Goal: Navigation & Orientation: Find specific page/section

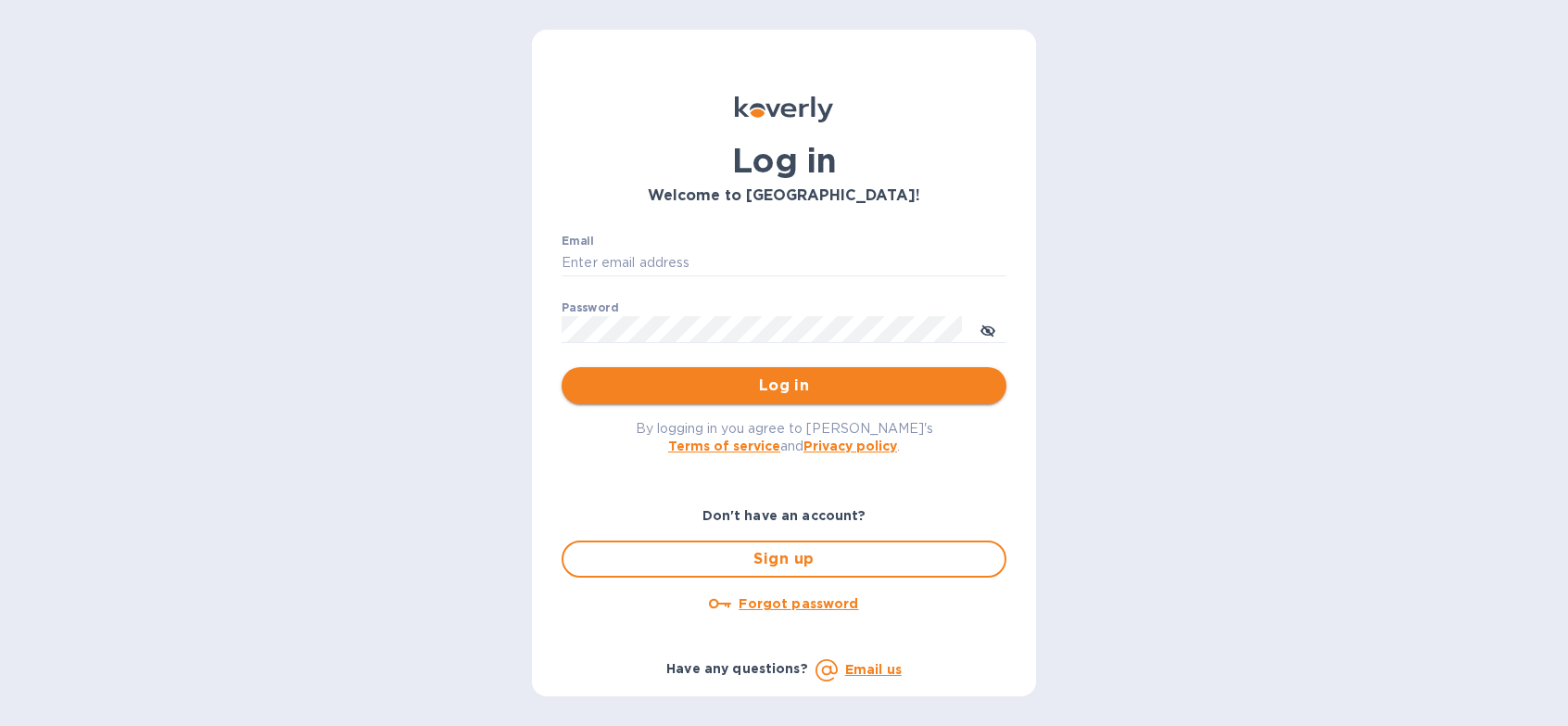
type input "christi@dit-lax.com"
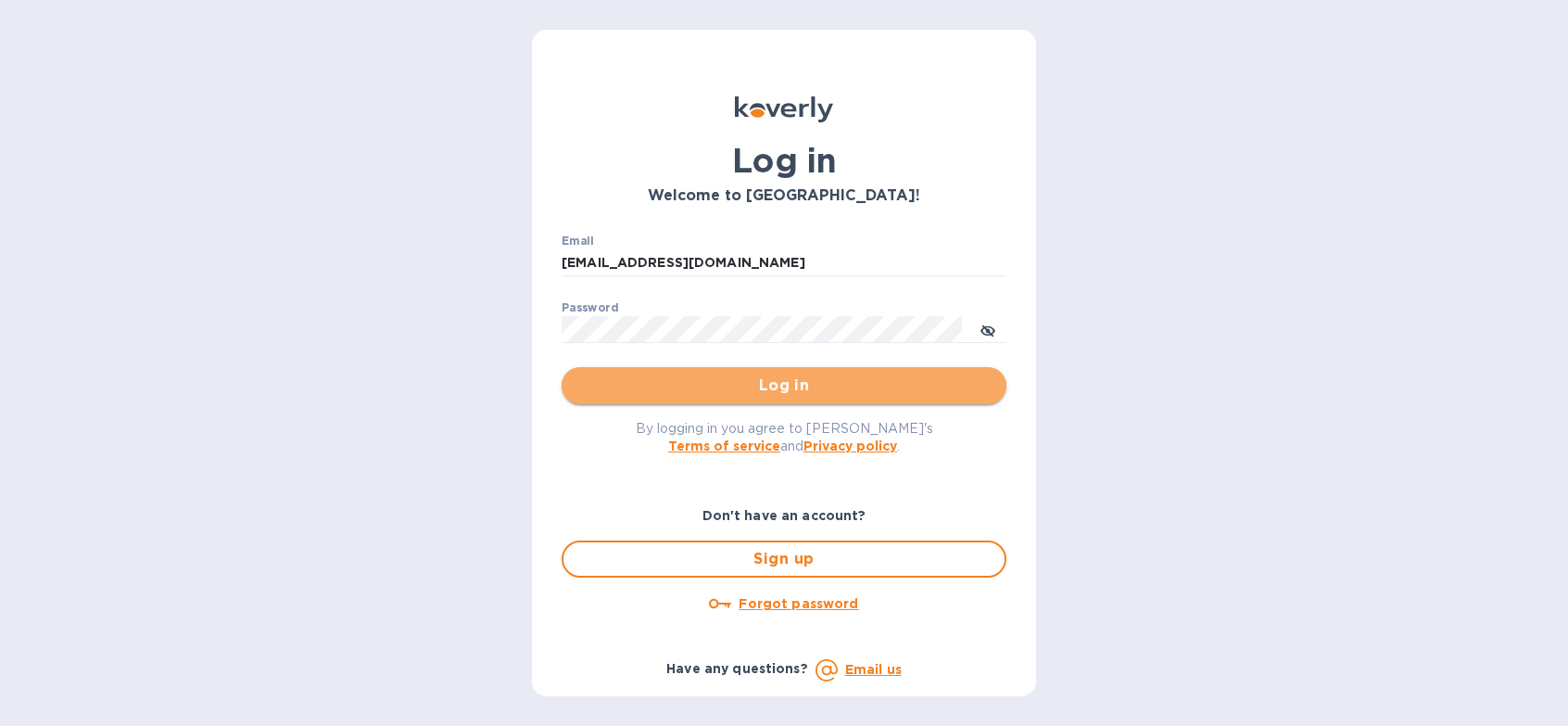
click at [766, 395] on span "Log in" at bounding box center [783, 385] width 415 height 23
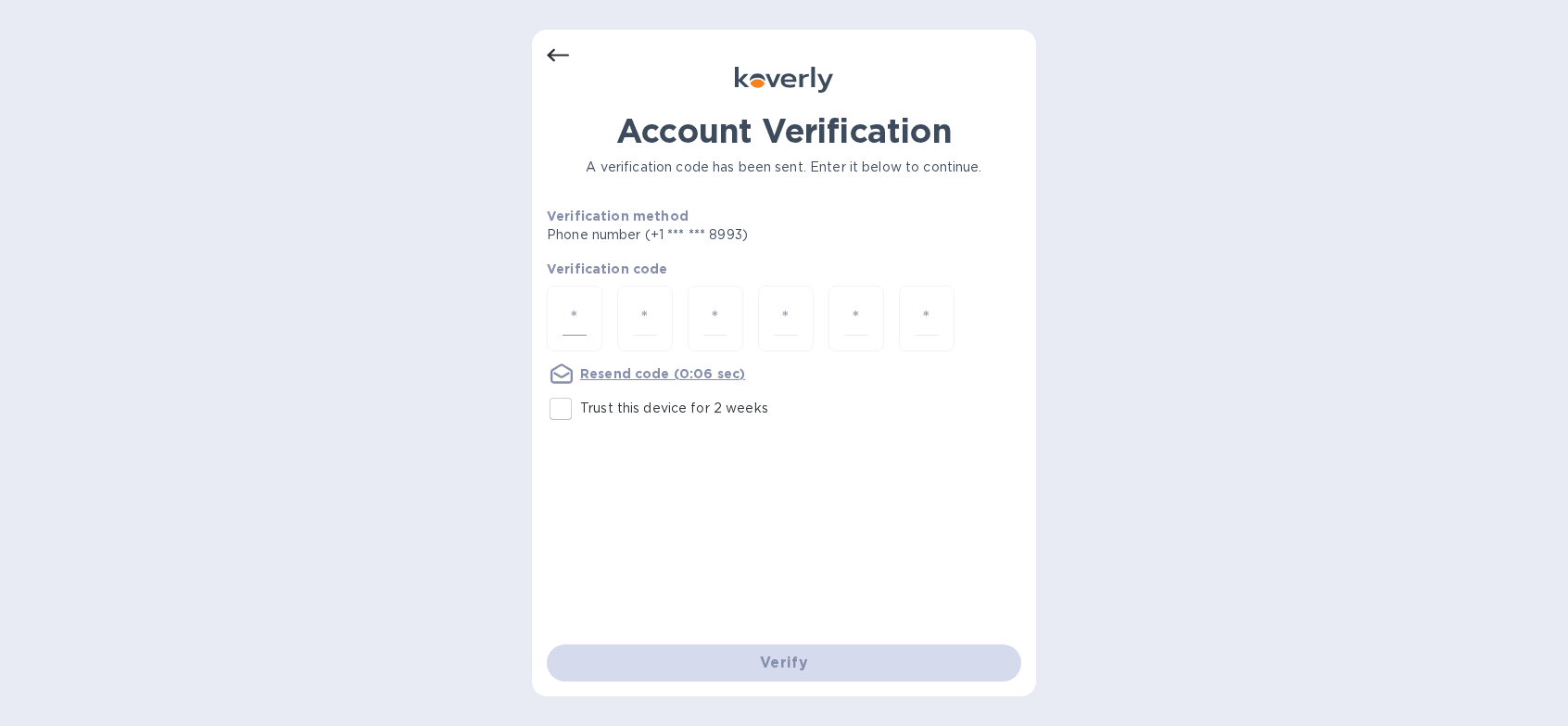
click at [583, 336] on div at bounding box center [574, 318] width 55 height 66
type input "6"
type input "9"
type input "5"
type input "8"
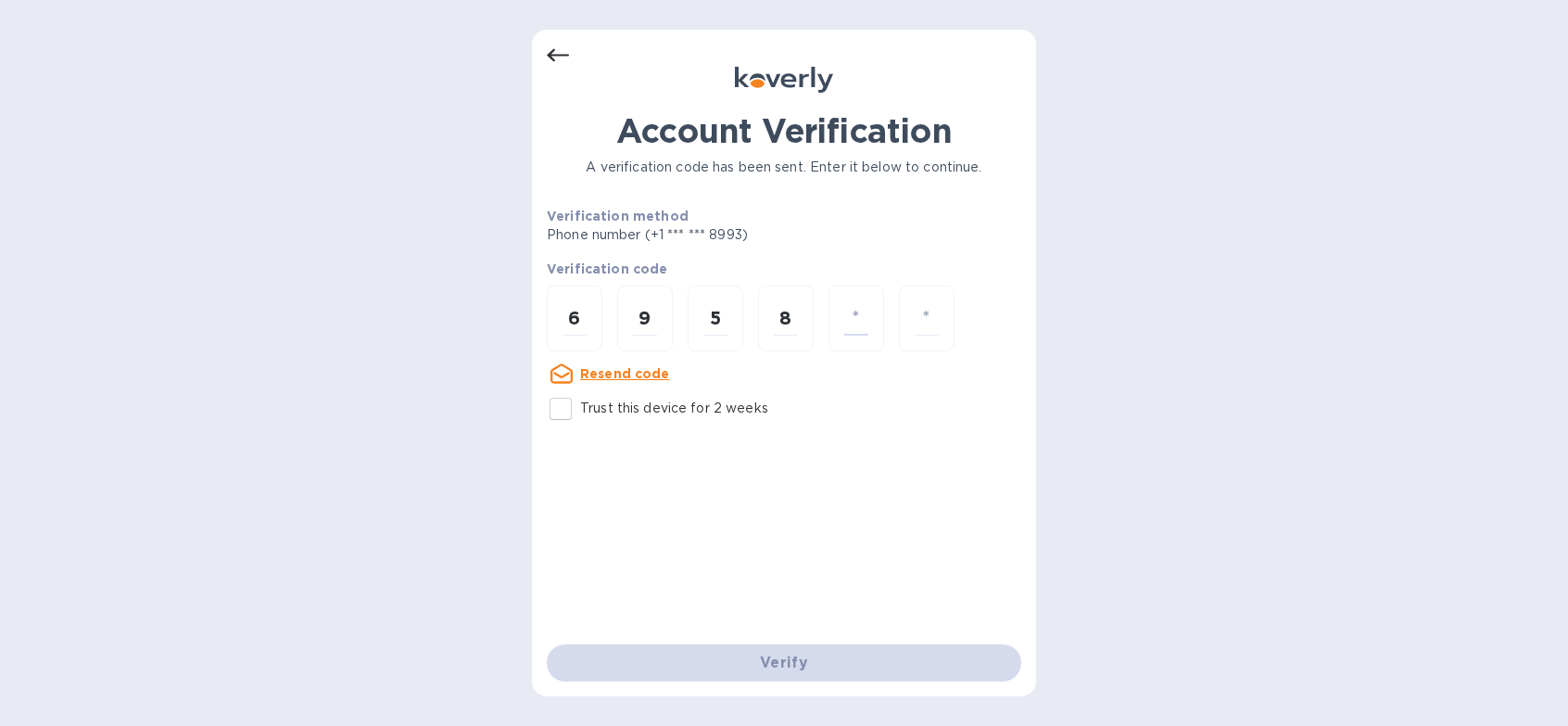
type input "4"
type input "2"
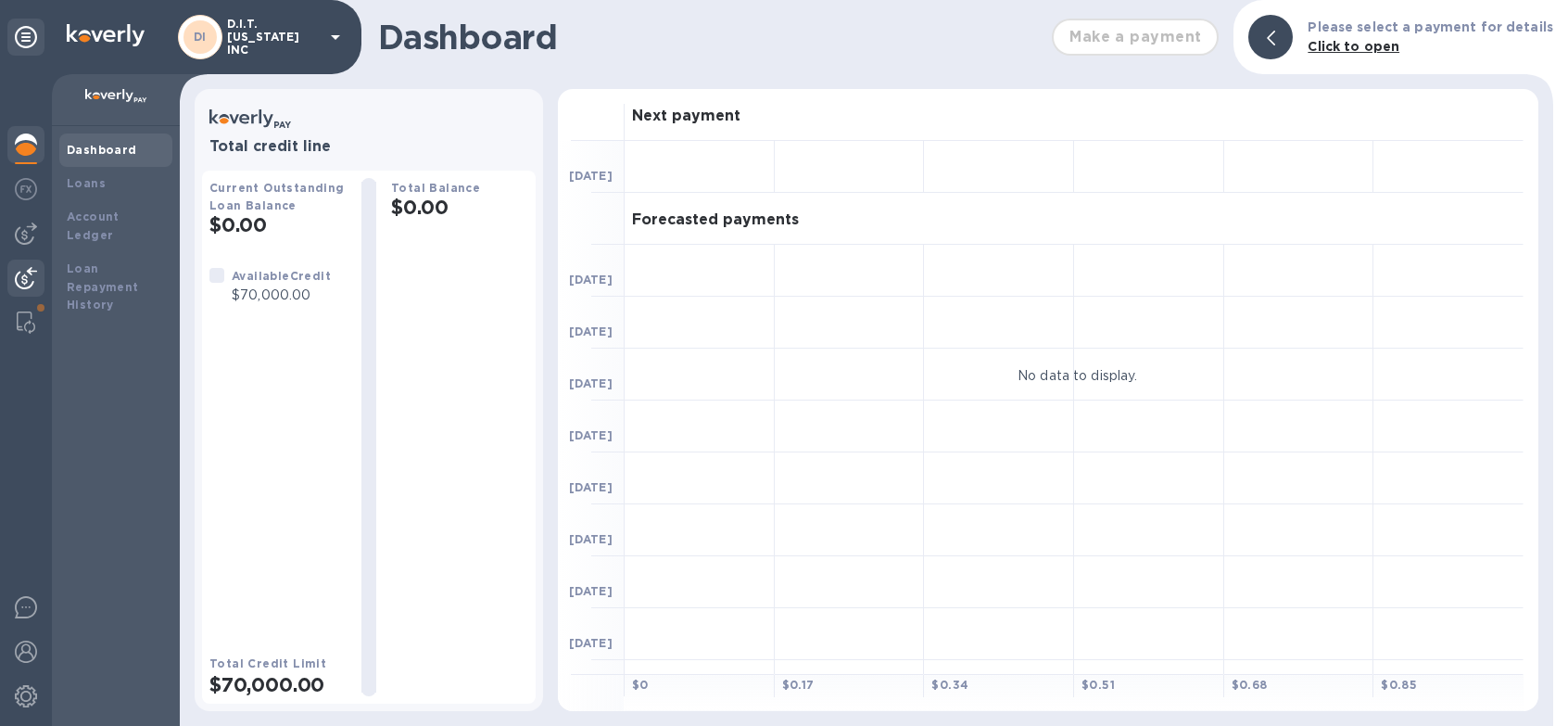
click at [21, 274] on img at bounding box center [26, 278] width 23 height 23
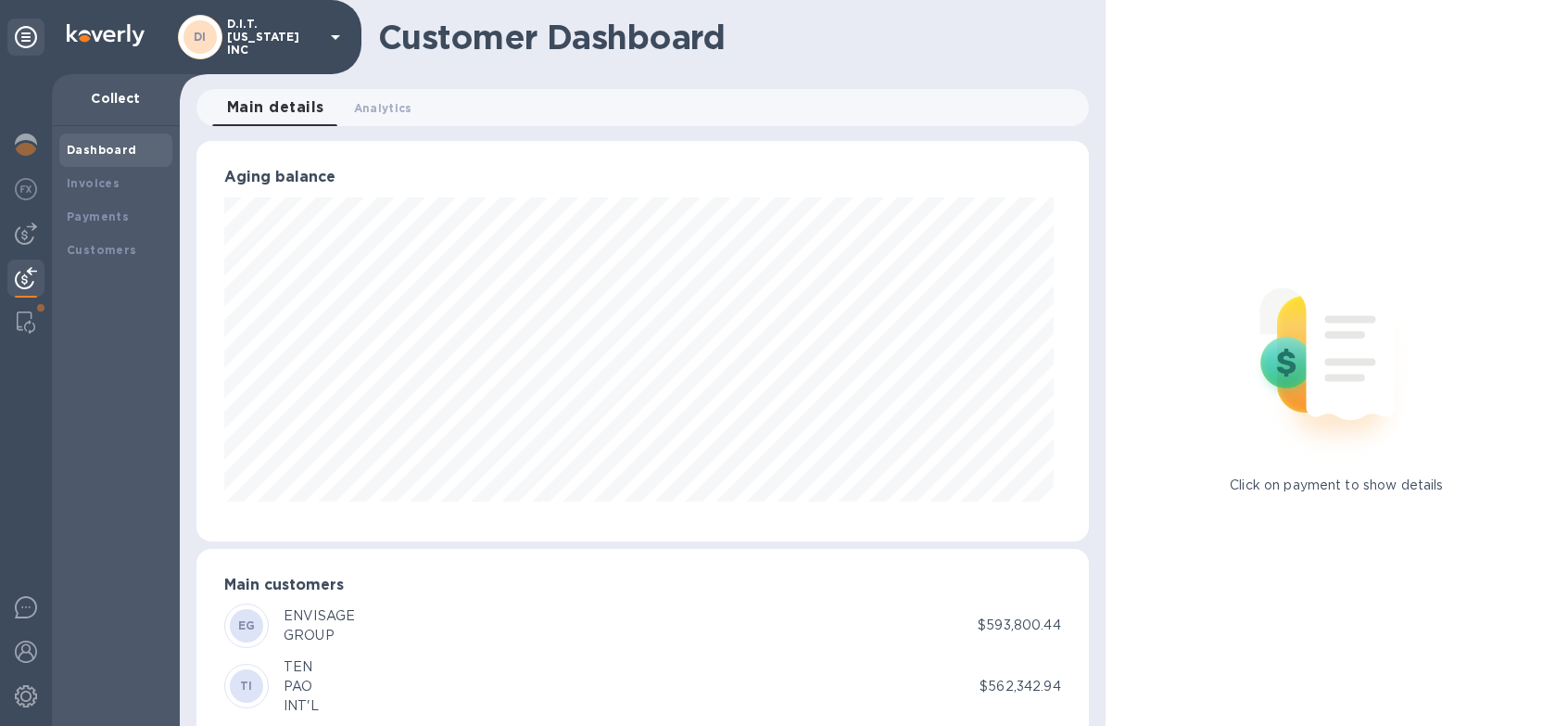
scroll to position [926379, 925753]
click at [99, 224] on div "Payments" at bounding box center [116, 217] width 98 height 19
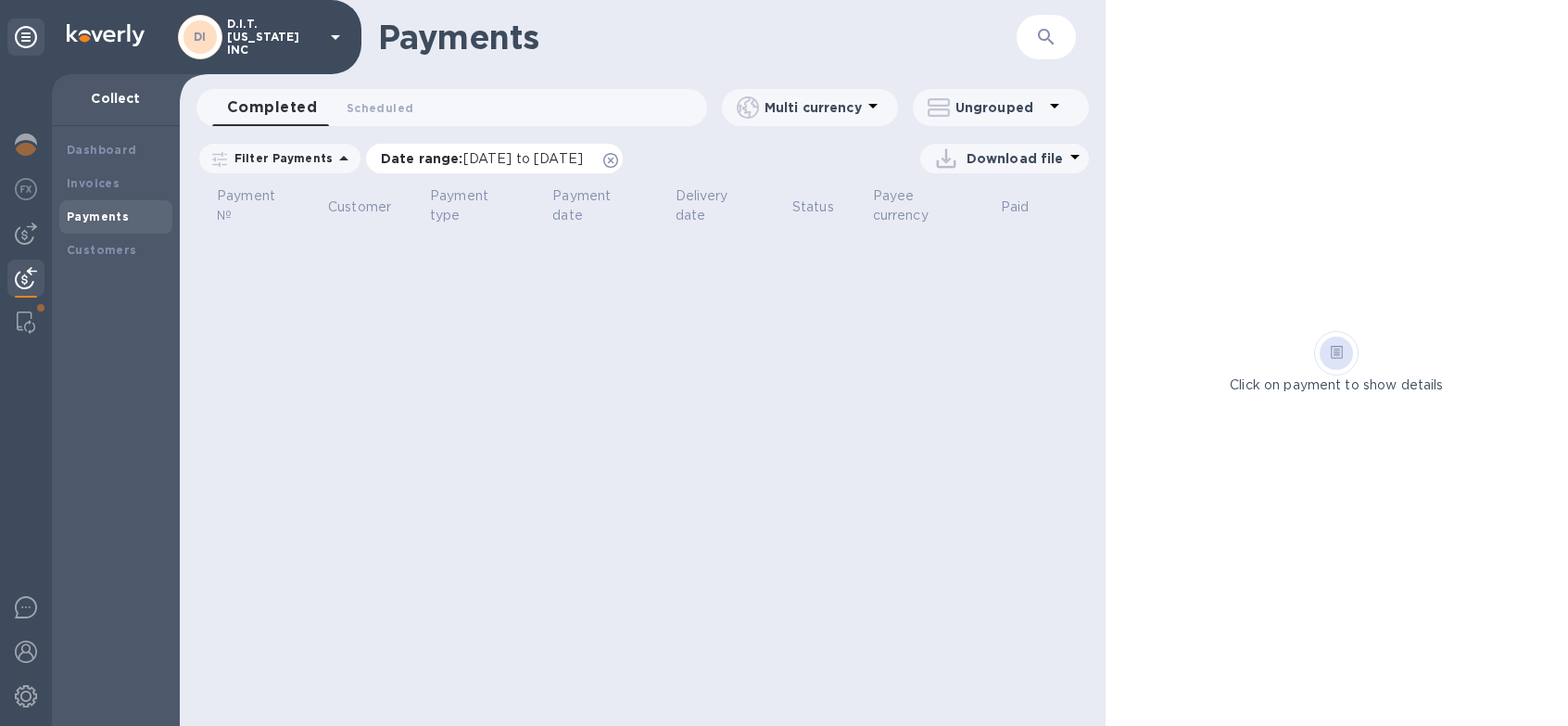
click at [619, 159] on icon at bounding box center [610, 160] width 15 height 15
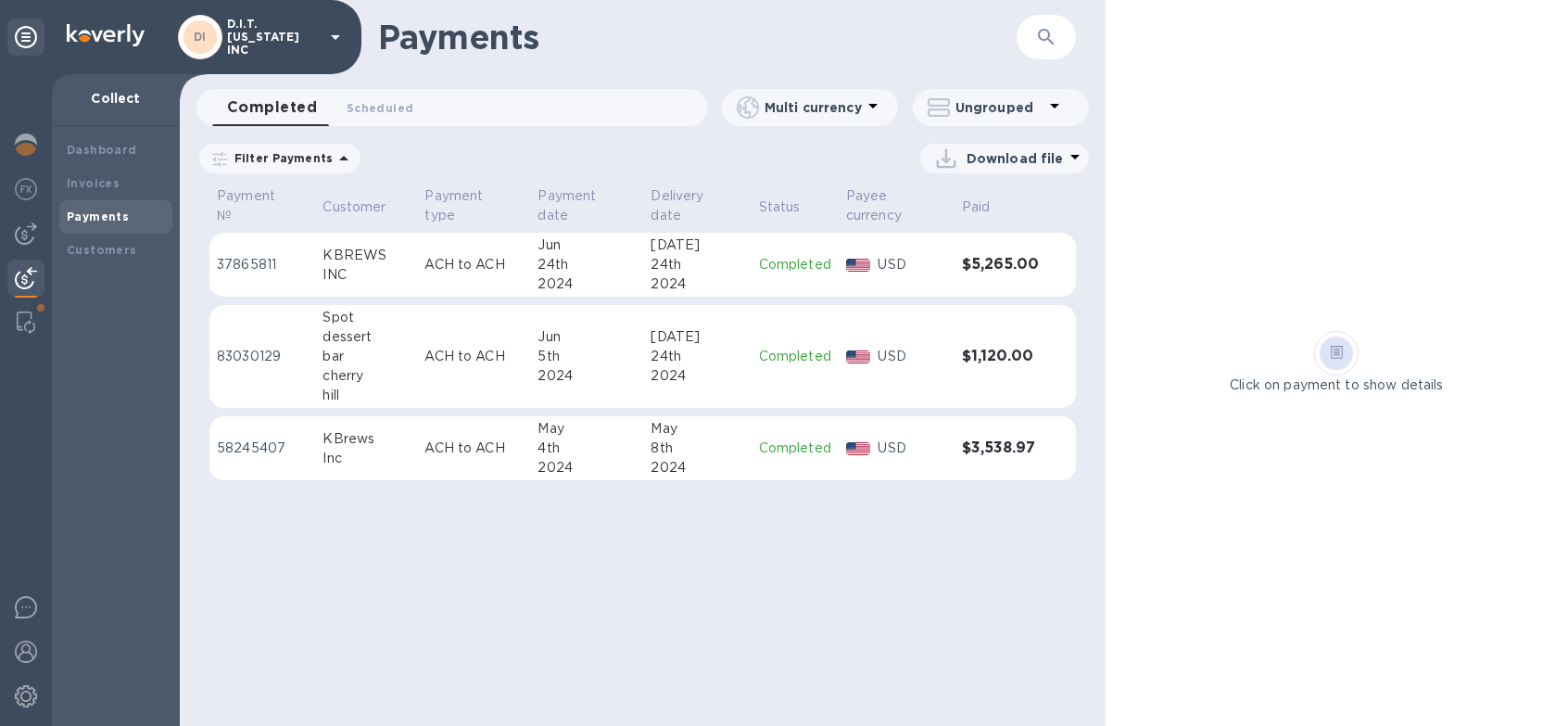
click at [331, 39] on icon at bounding box center [335, 36] width 23 height 23
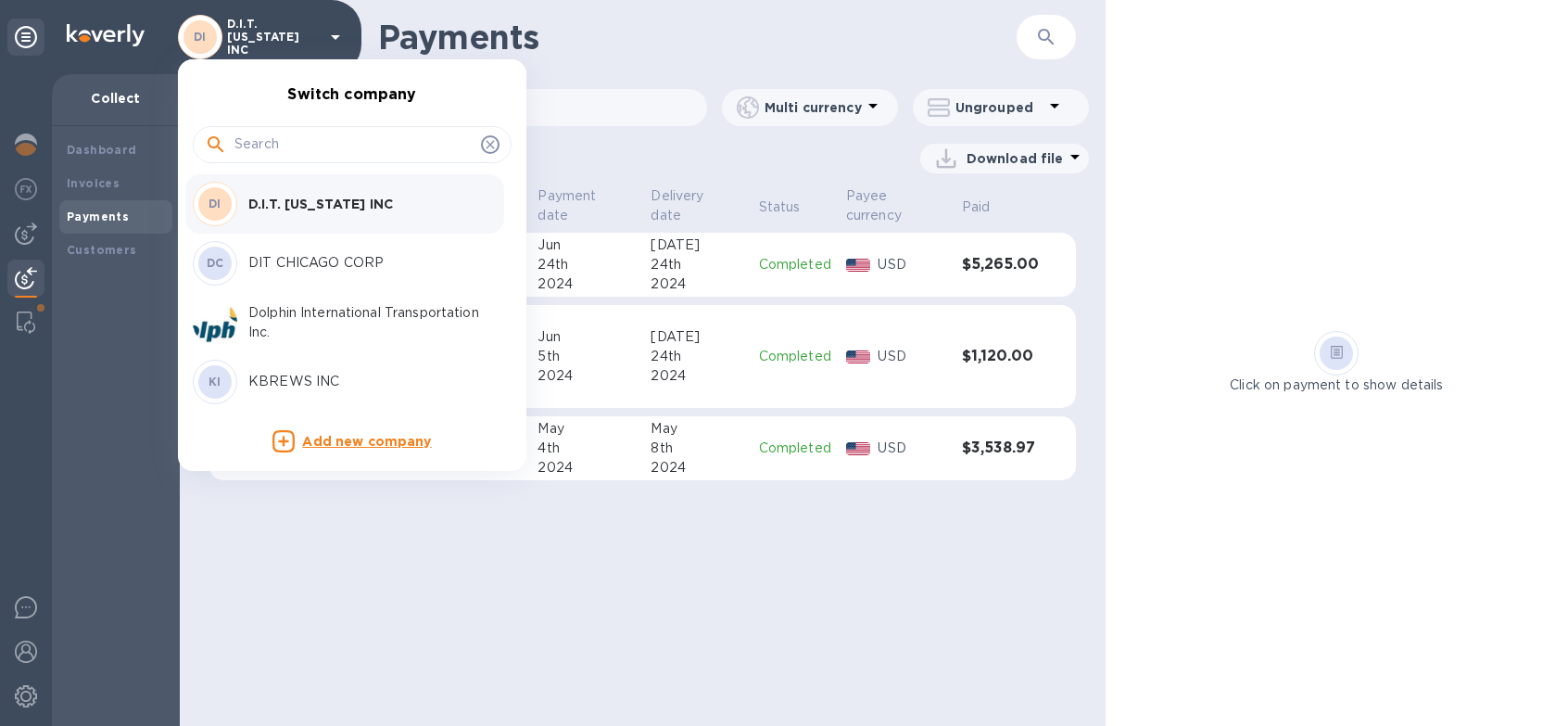
click at [303, 321] on p "Dolphin International Transportation Inc." at bounding box center [364, 323] width 233 height 39
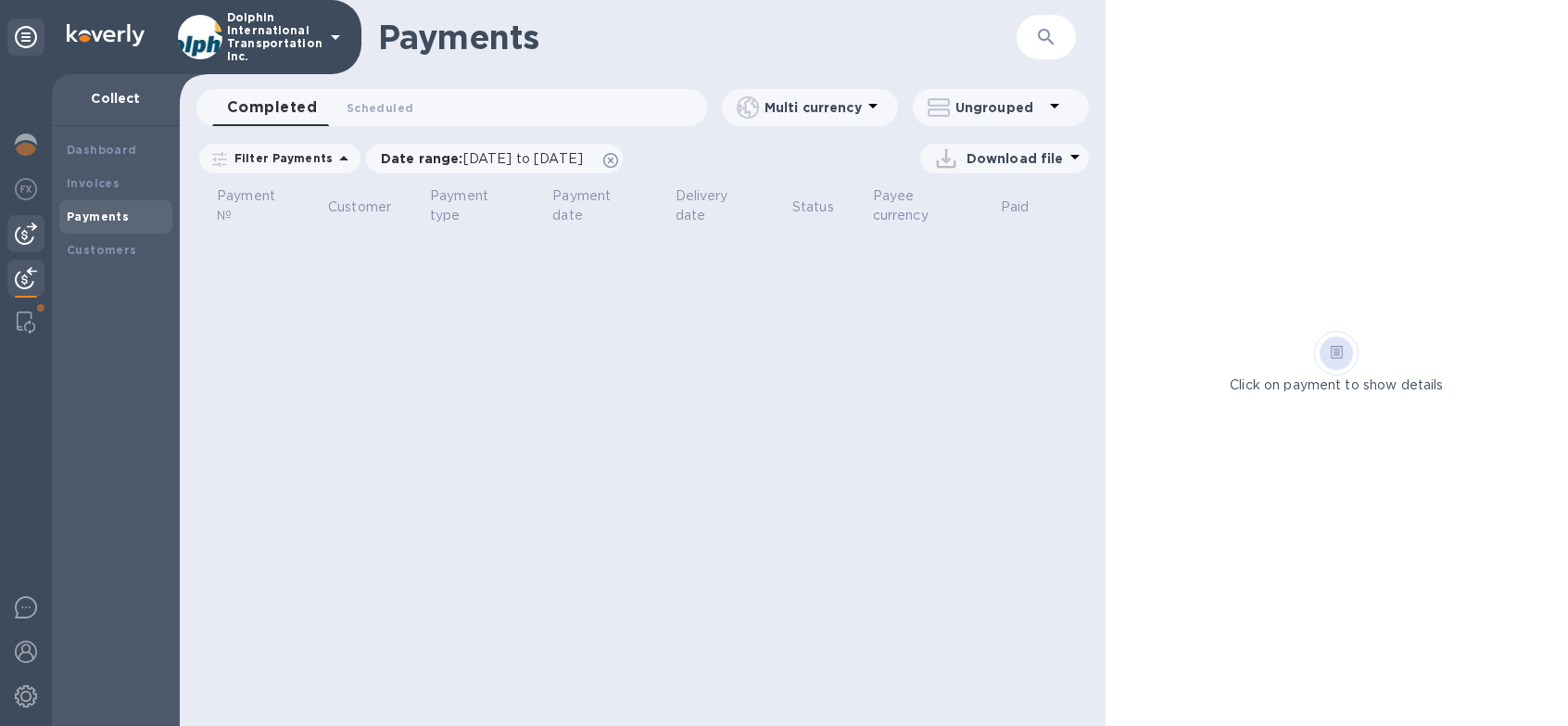
click at [27, 228] on img at bounding box center [26, 233] width 23 height 23
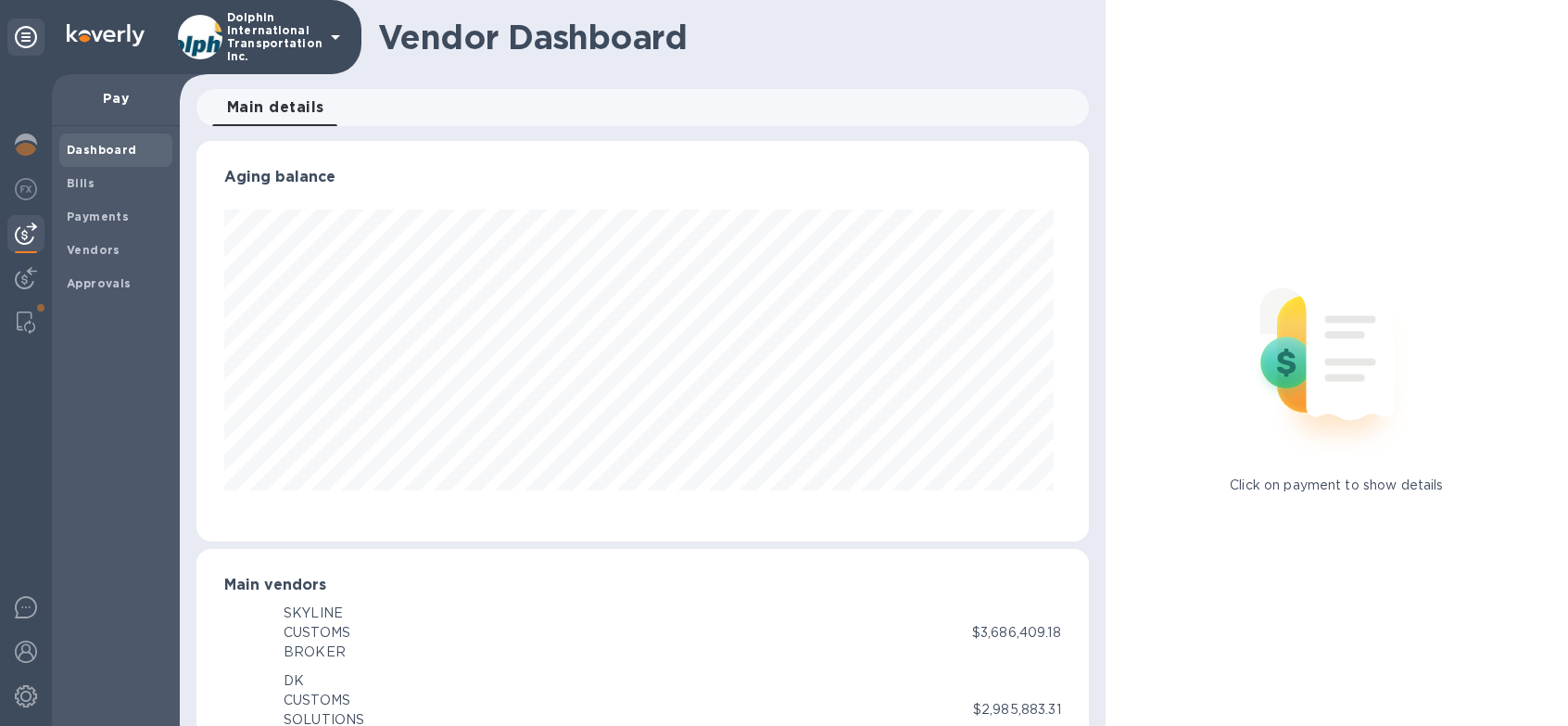
scroll to position [400, 884]
click at [21, 277] on img at bounding box center [26, 278] width 23 height 23
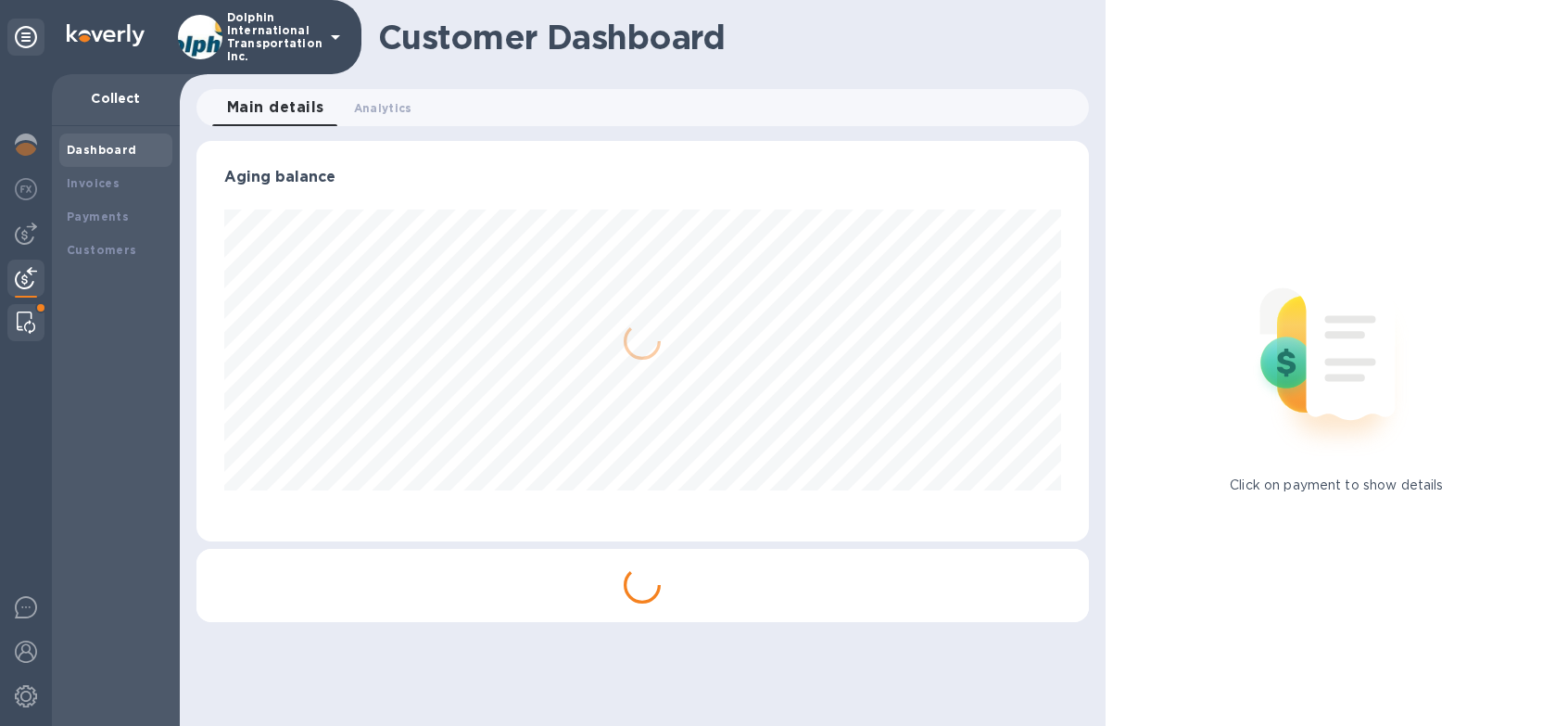
scroll to position [926379, 925753]
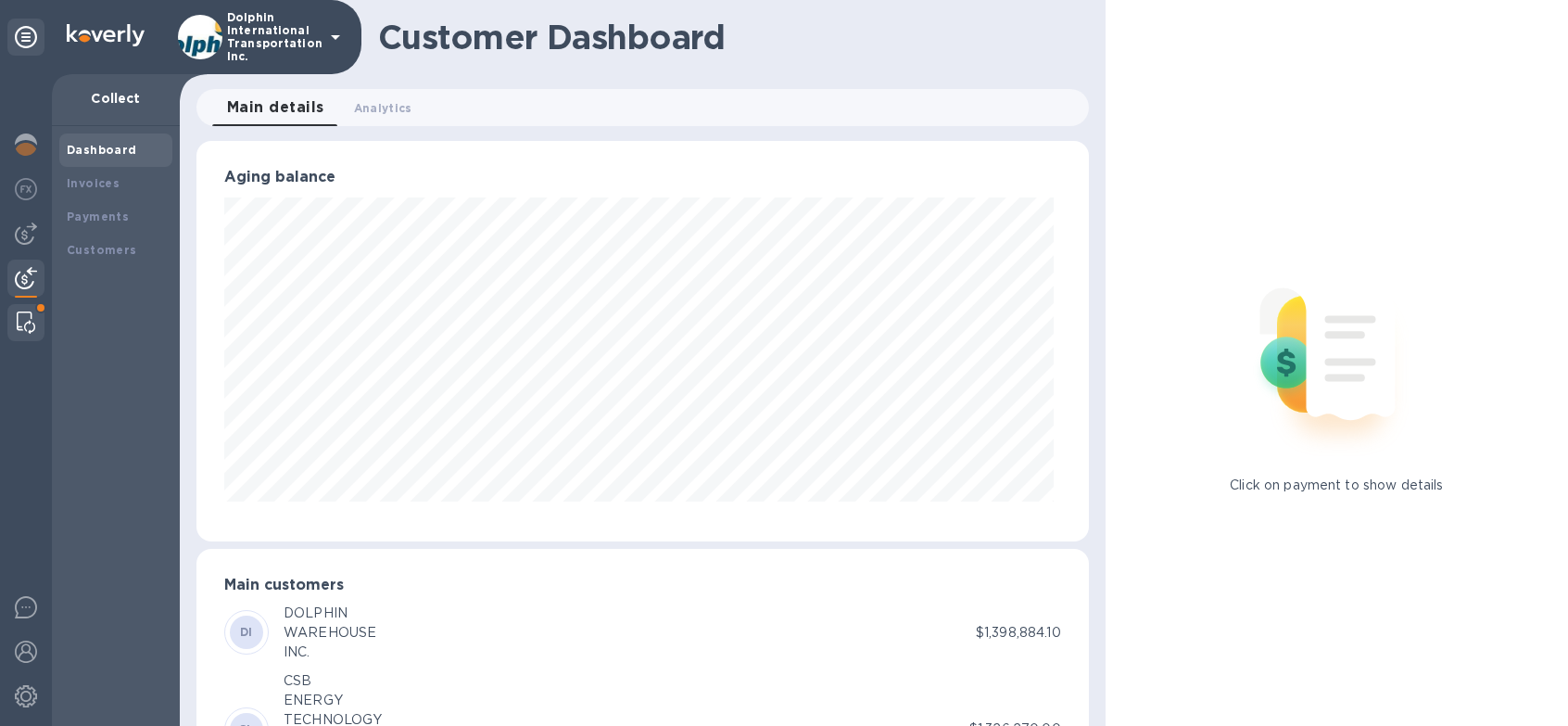
click at [32, 320] on img at bounding box center [26, 322] width 19 height 23
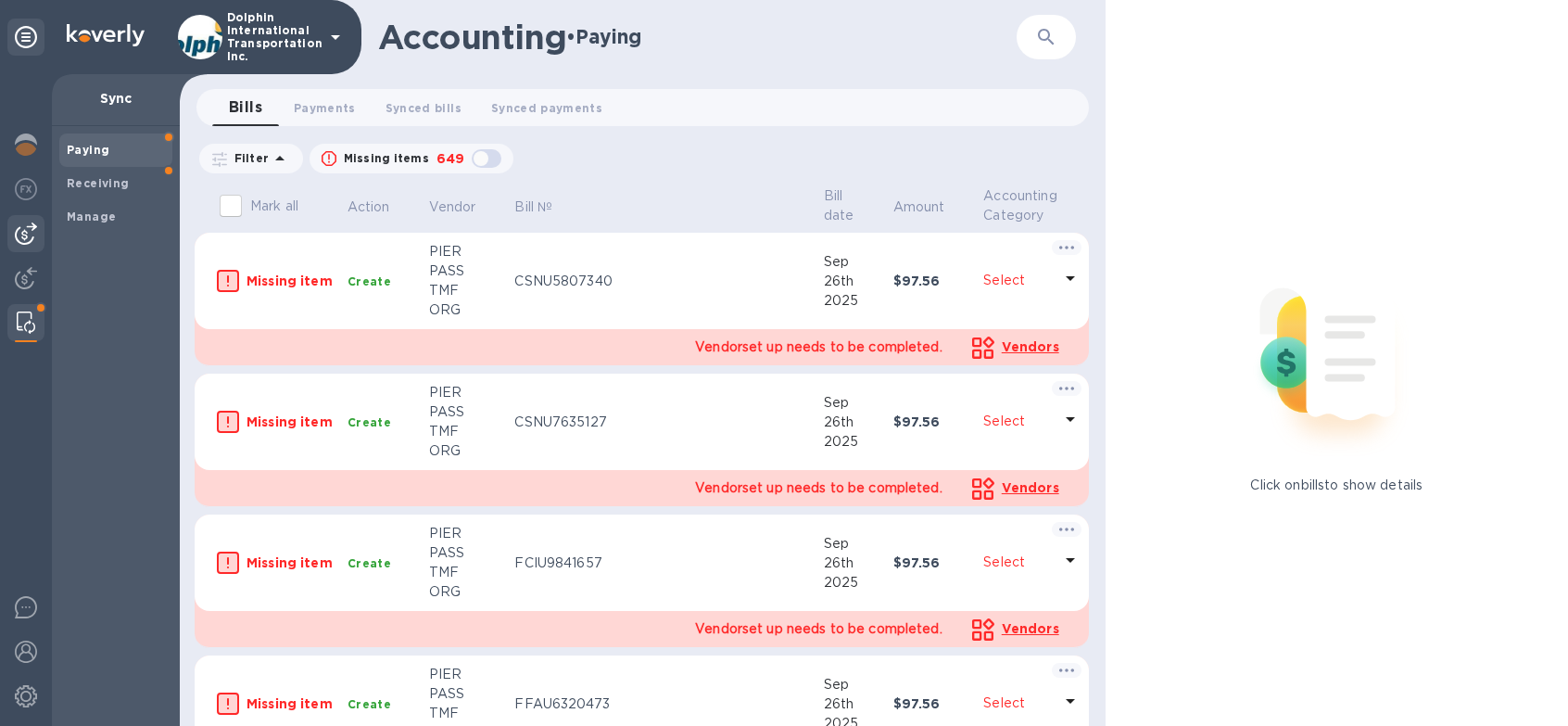
click at [18, 231] on img at bounding box center [26, 233] width 23 height 23
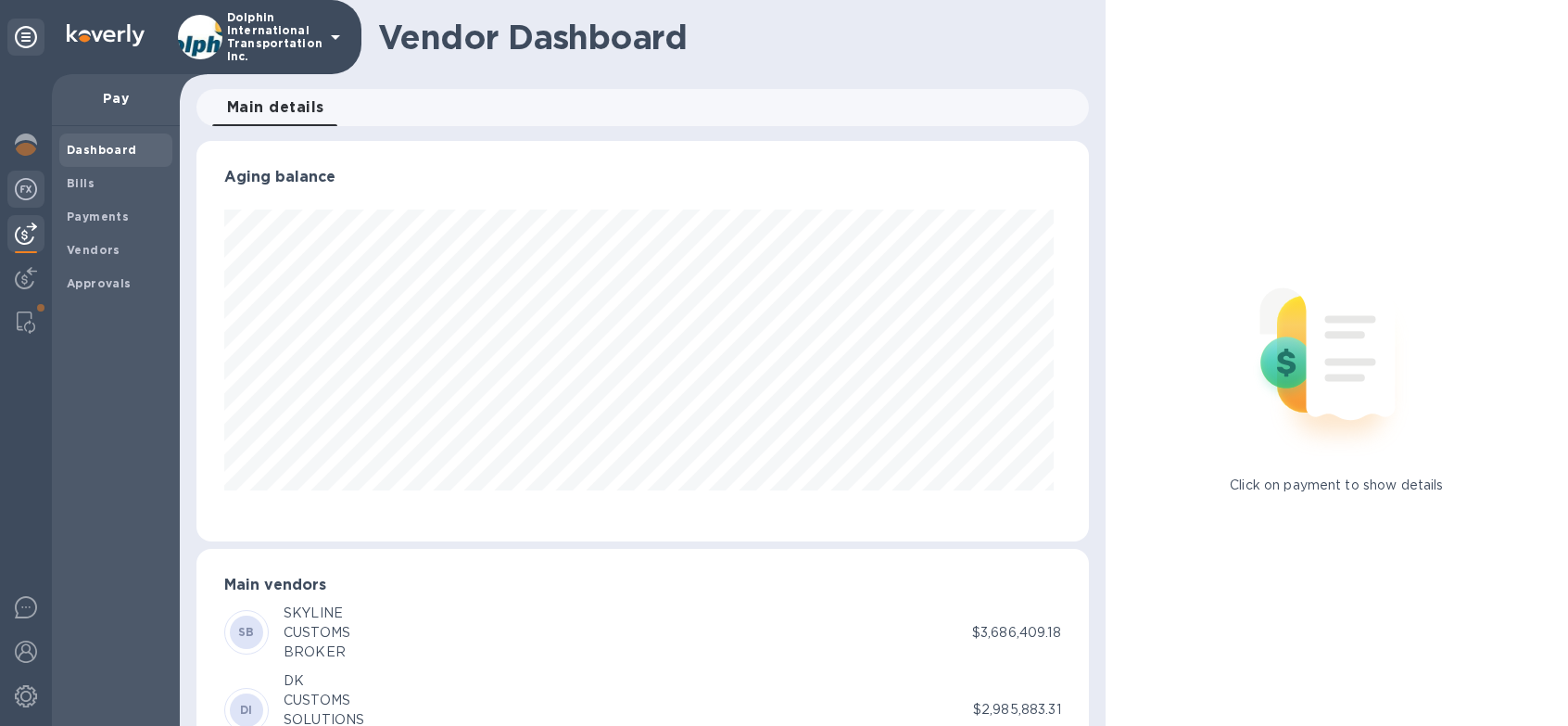
click at [24, 187] on img at bounding box center [26, 189] width 23 height 23
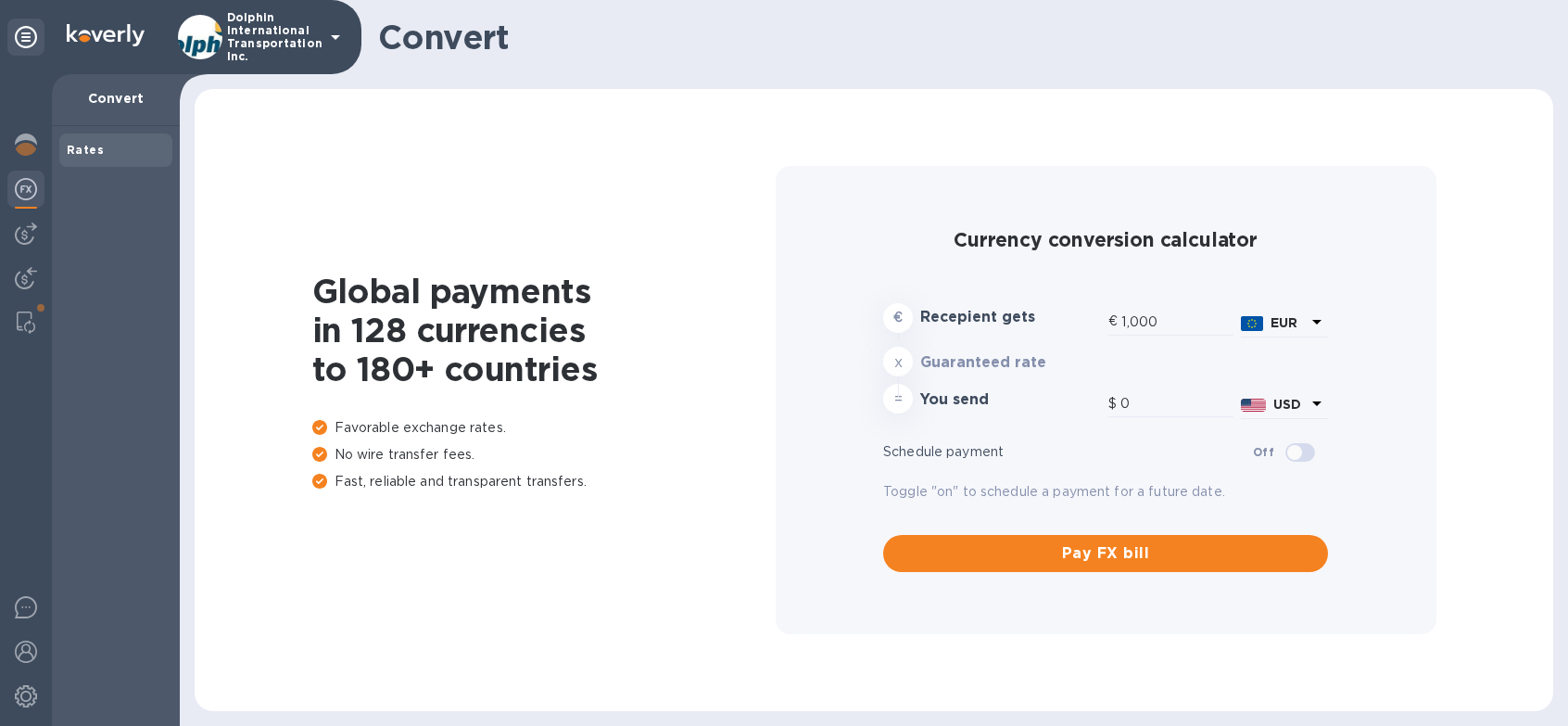
type input "1,168.62"
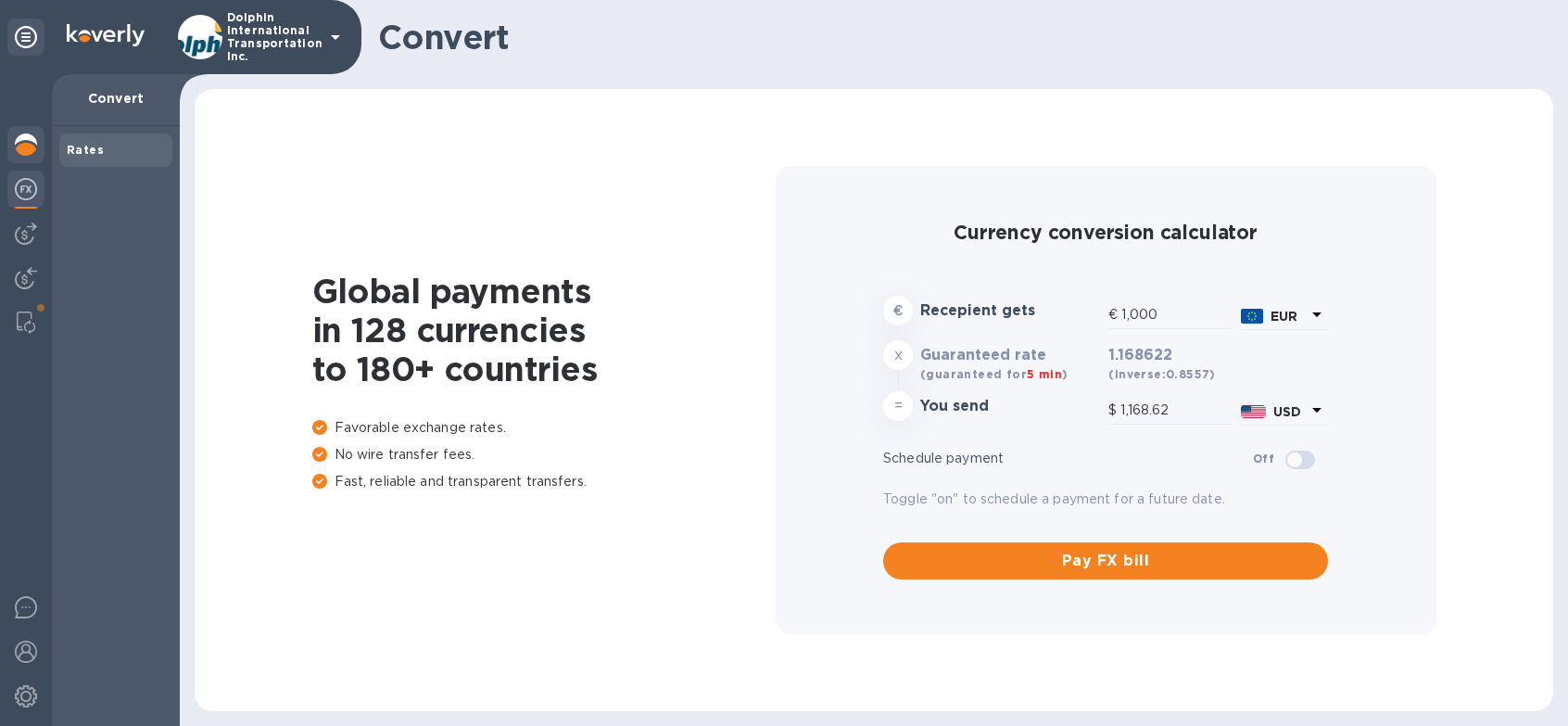
click at [18, 150] on img at bounding box center [26, 144] width 23 height 23
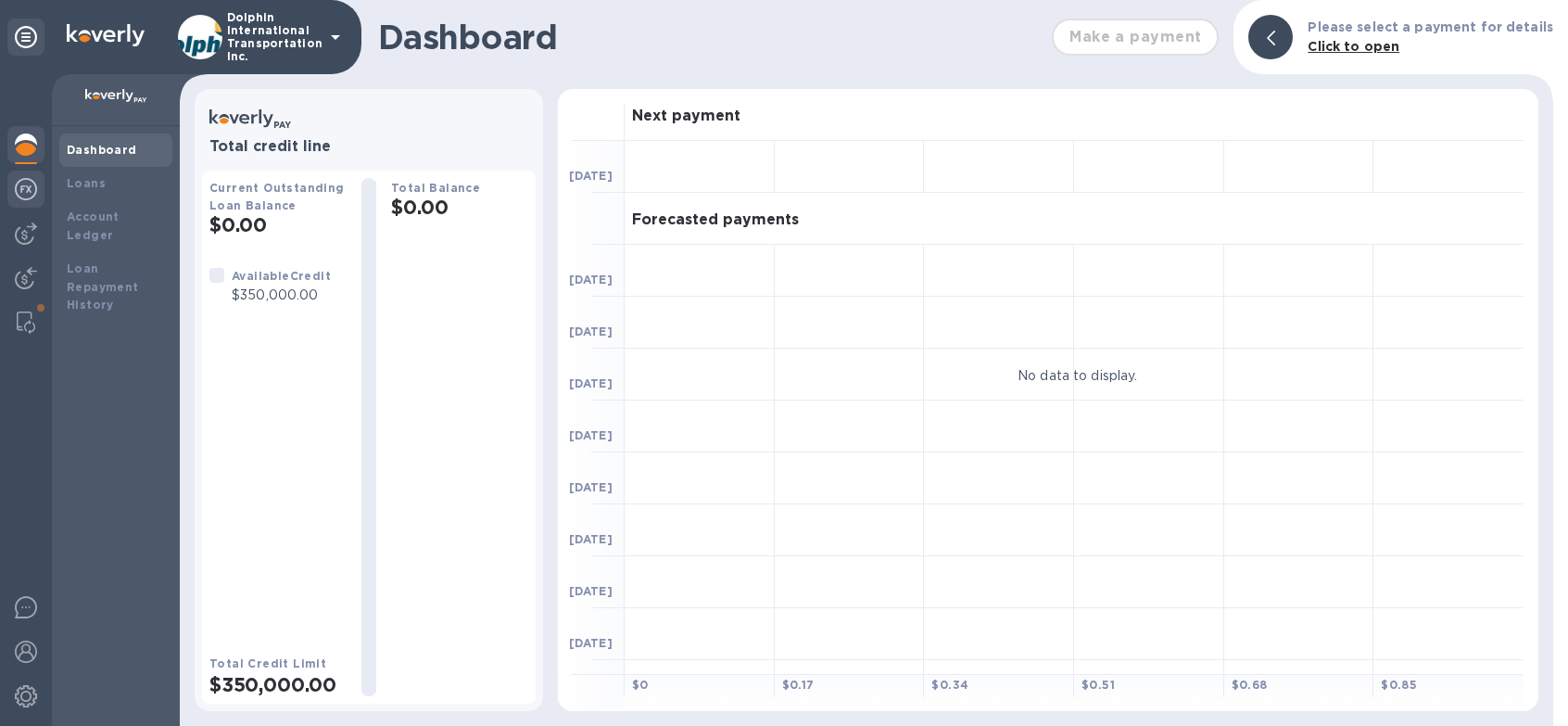
click at [31, 196] on img at bounding box center [26, 189] width 23 height 23
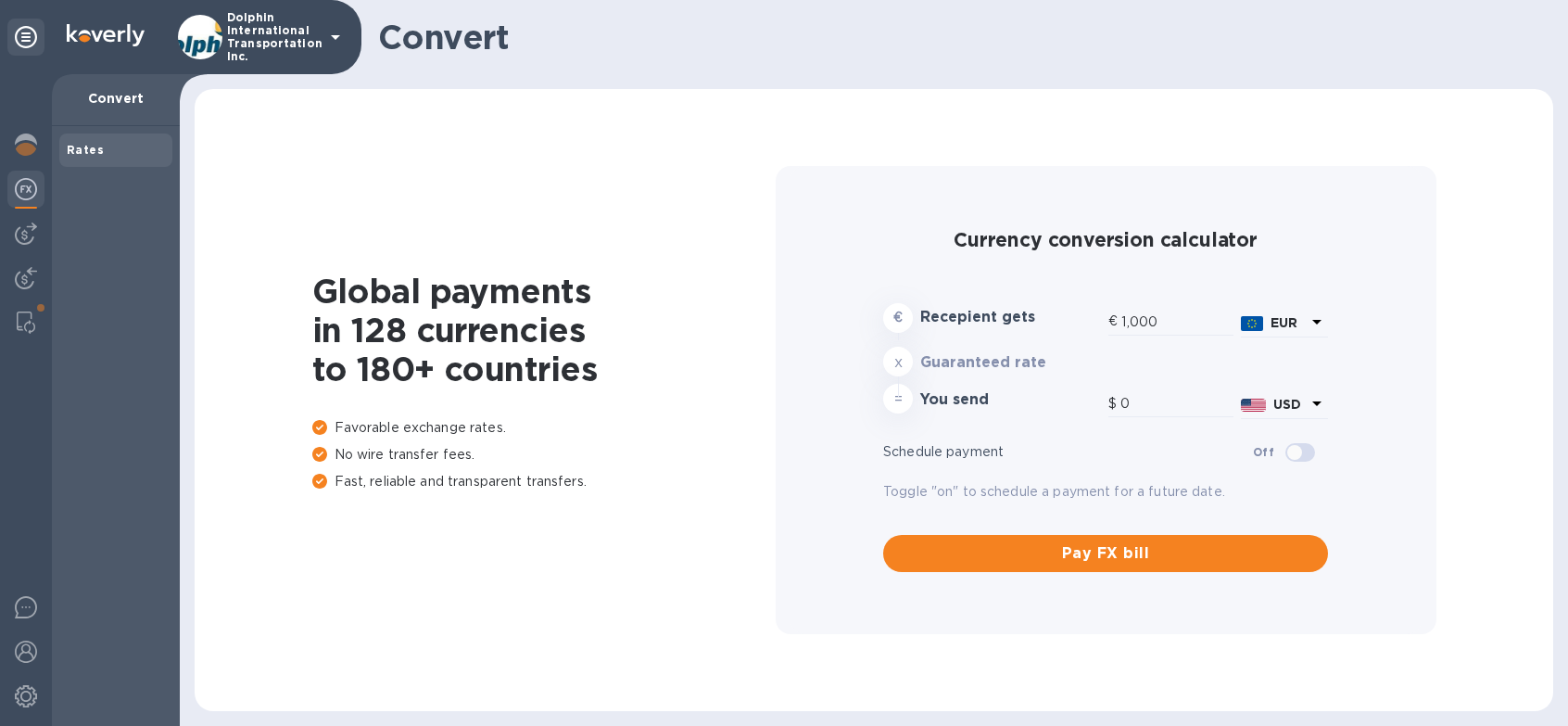
type input "1,168.62"
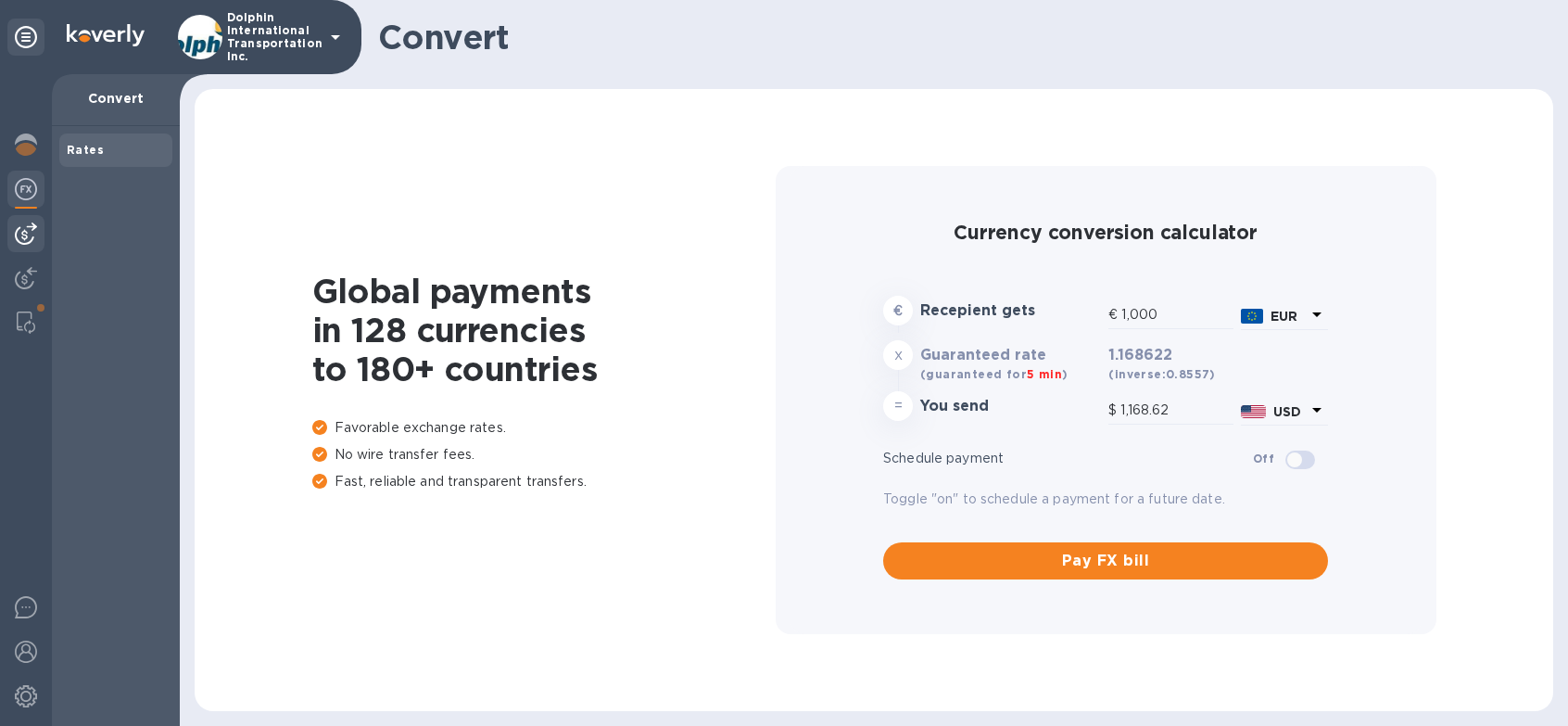
click at [28, 232] on img at bounding box center [26, 233] width 23 height 23
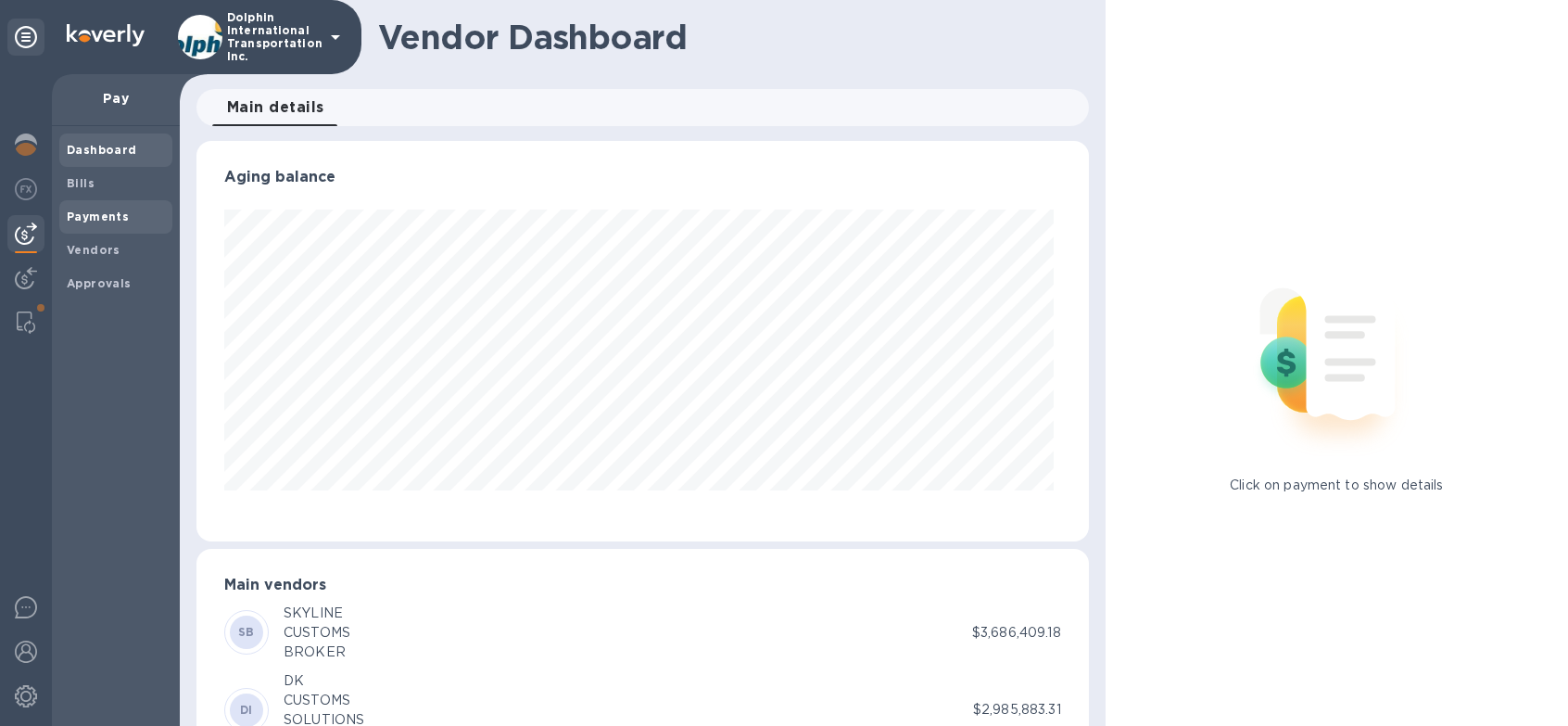
scroll to position [400, 884]
click at [101, 188] on span "Bills" at bounding box center [116, 183] width 98 height 19
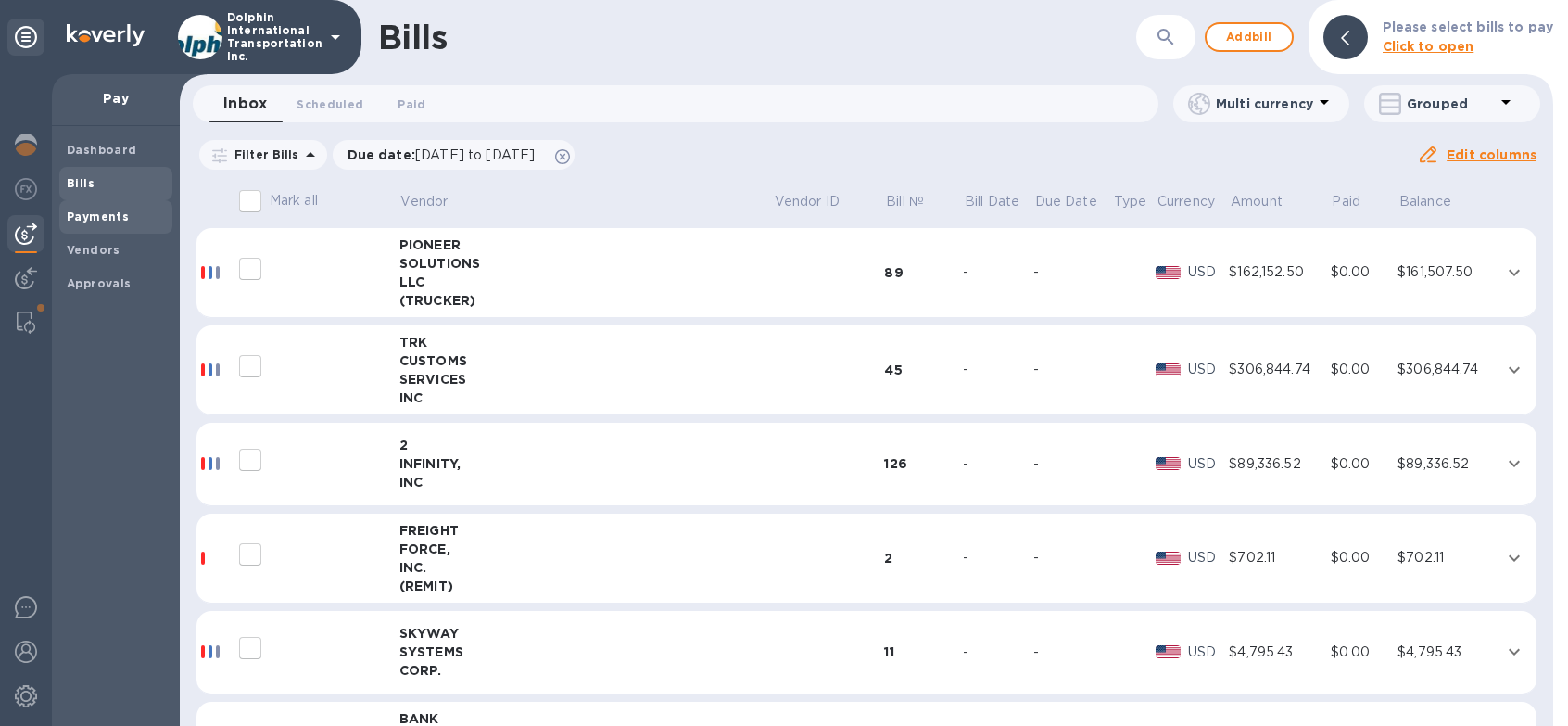
click at [98, 224] on span "Payments" at bounding box center [98, 217] width 62 height 19
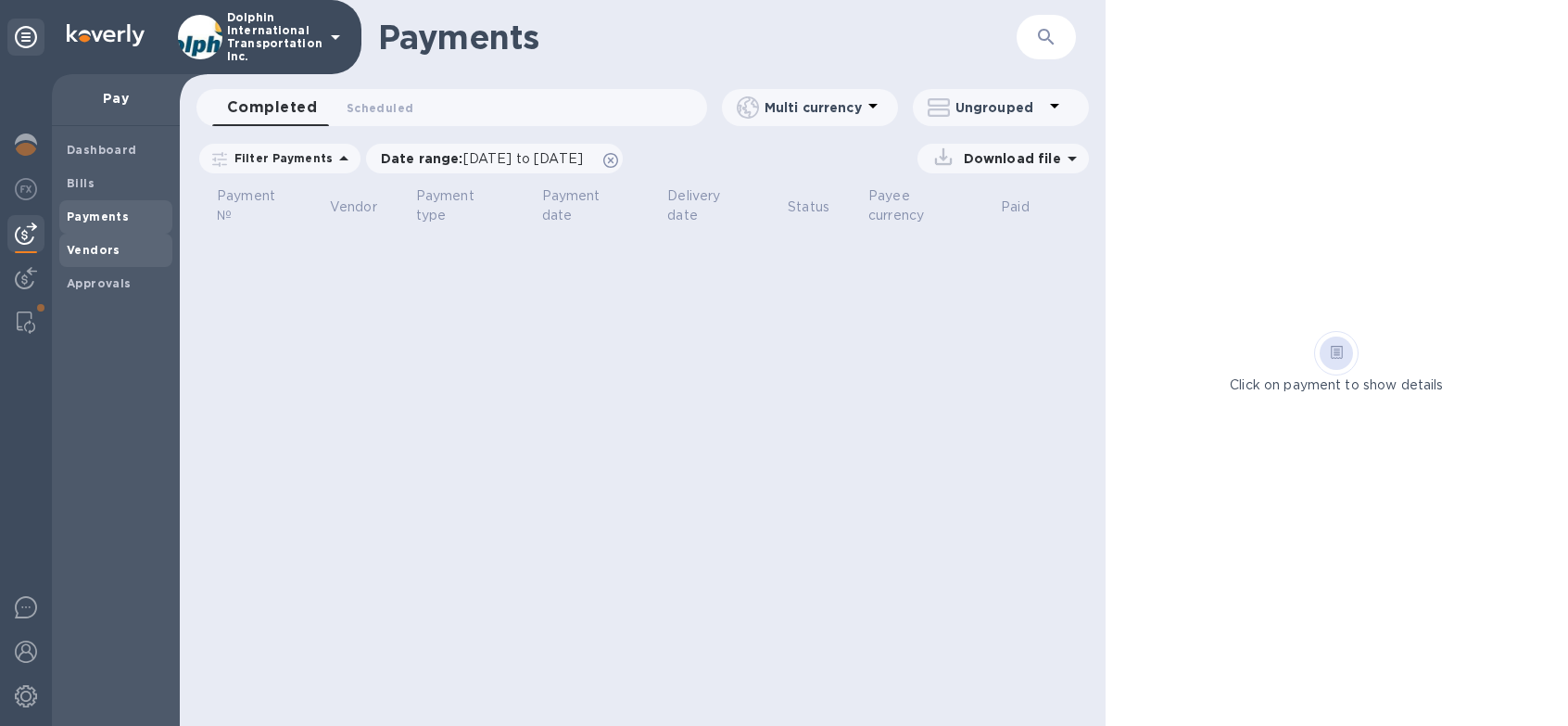
click at [98, 245] on b "Vendors" at bounding box center [94, 249] width 54 height 14
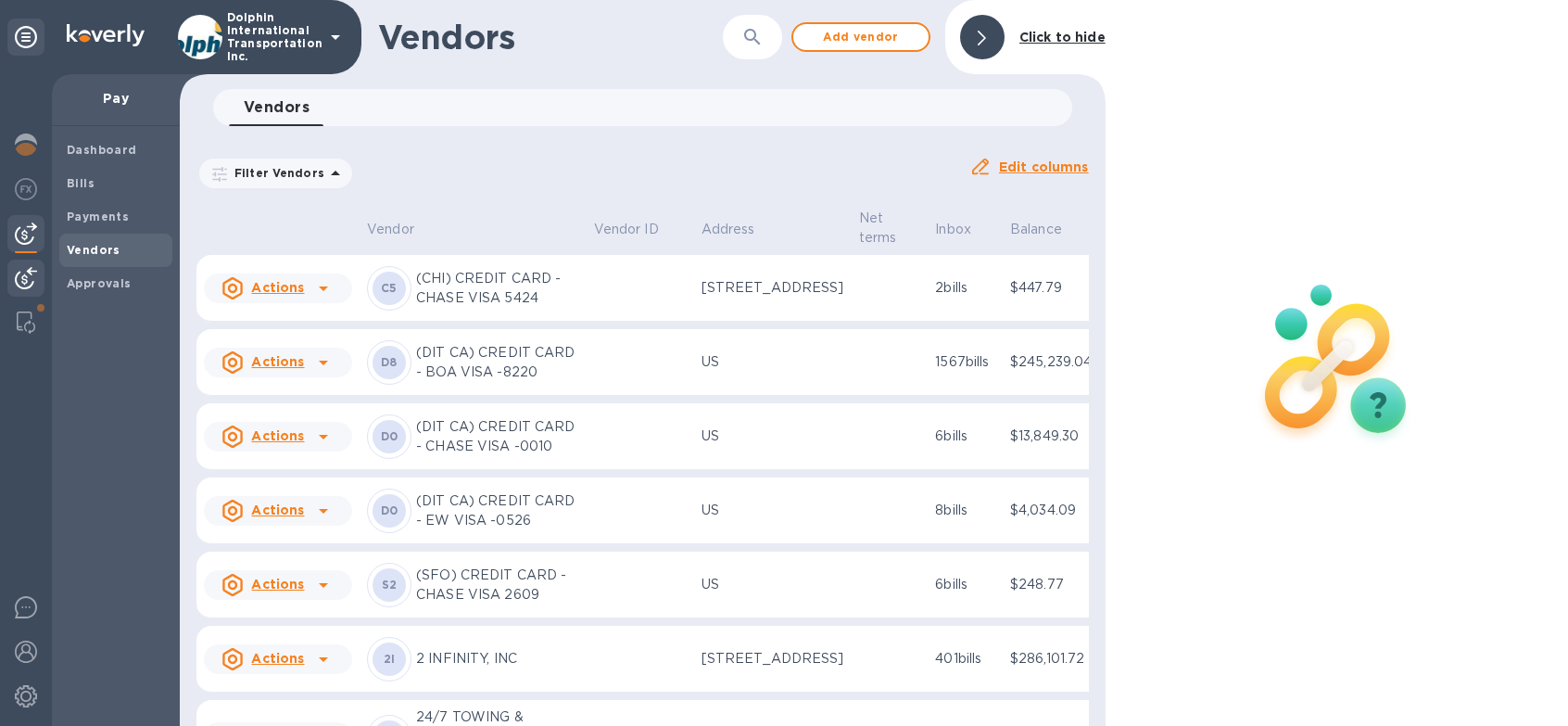
click at [29, 276] on img at bounding box center [26, 278] width 23 height 23
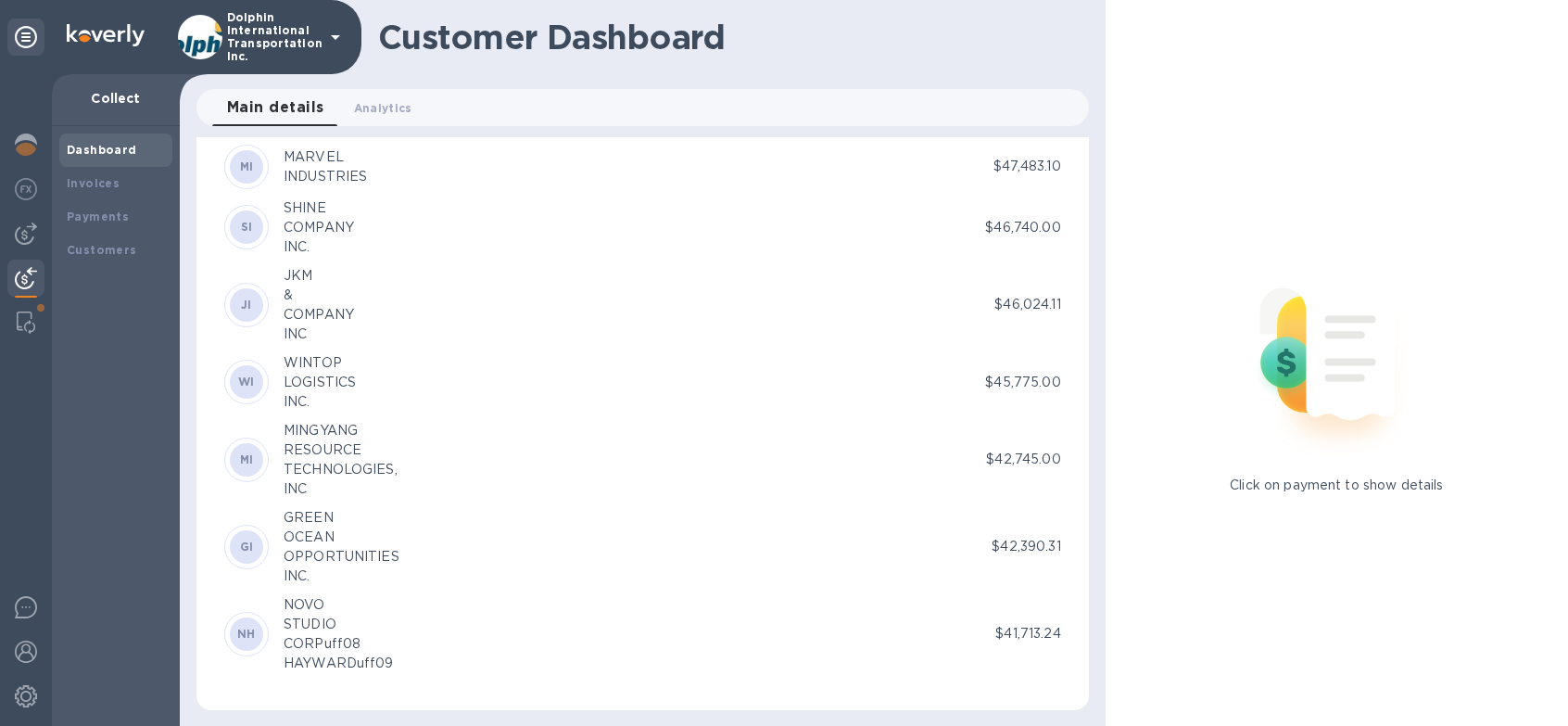
scroll to position [7565, 0]
